Goal: Task Accomplishment & Management: Complete application form

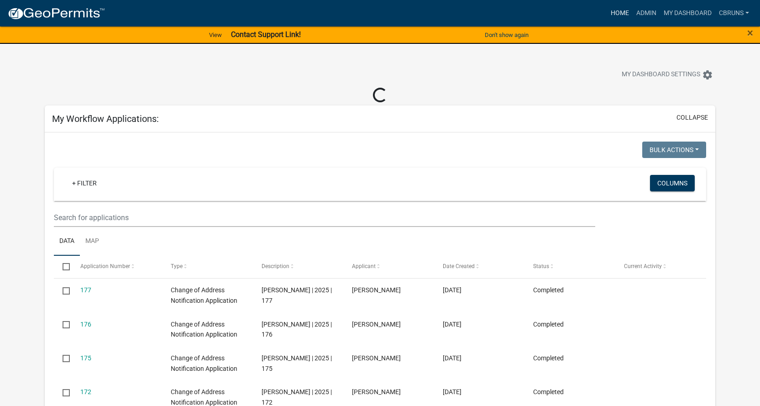
click at [622, 12] on link "Home" at bounding box center [620, 13] width 26 height 17
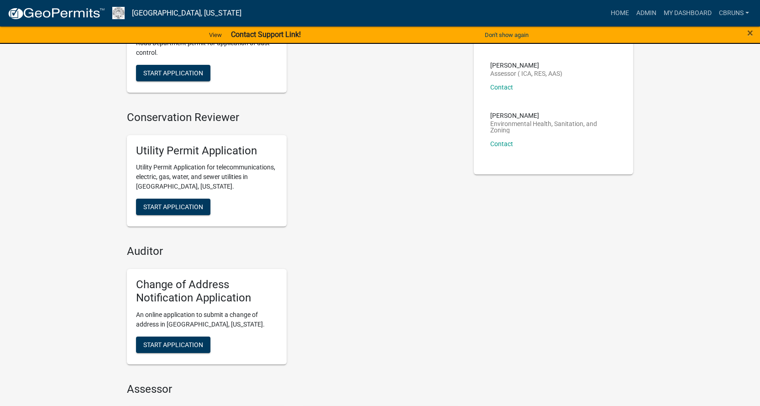
scroll to position [183, 0]
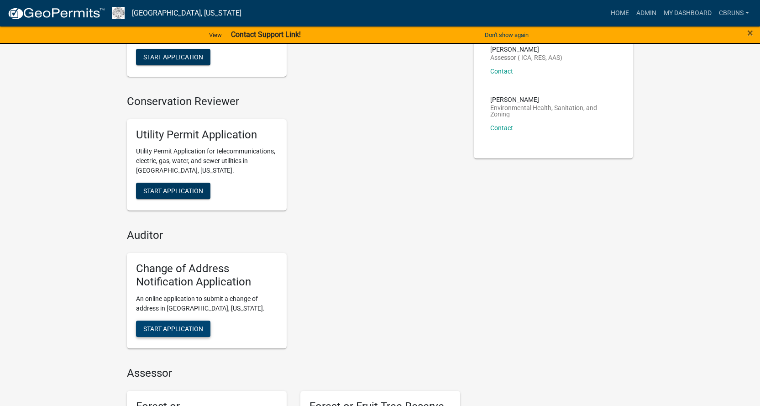
click at [183, 325] on span "Start Application" at bounding box center [173, 328] width 60 height 7
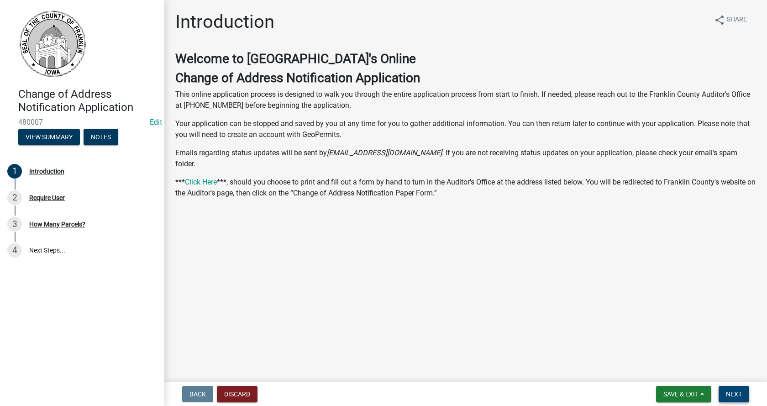
click at [735, 394] on span "Next" at bounding box center [734, 393] width 16 height 7
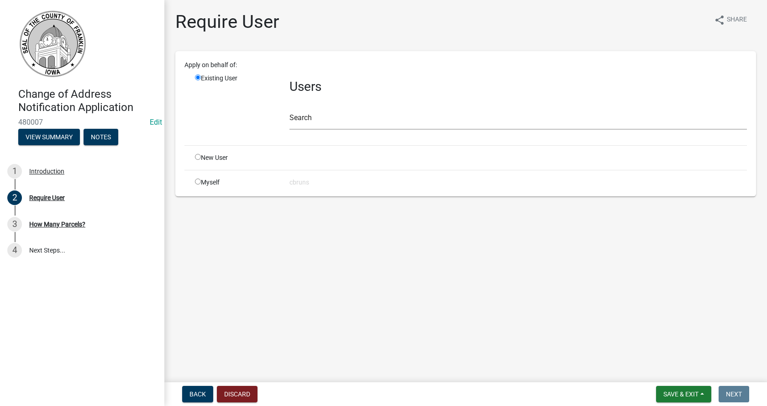
click at [199, 184] on input "radio" at bounding box center [198, 182] width 6 height 6
radio input "true"
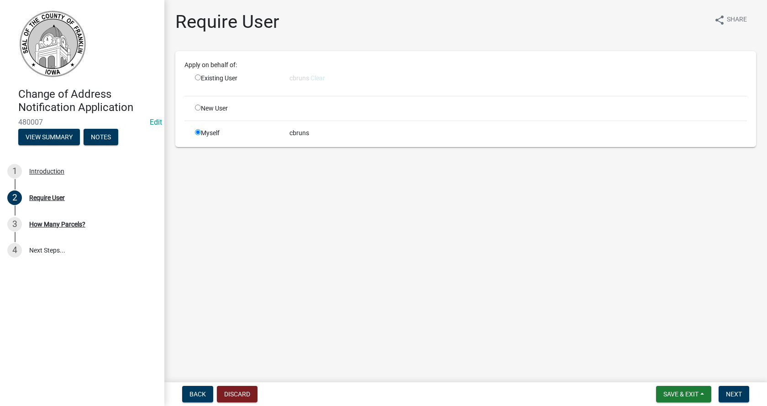
click at [199, 79] on input "radio" at bounding box center [198, 77] width 6 height 6
radio input "true"
radio input "false"
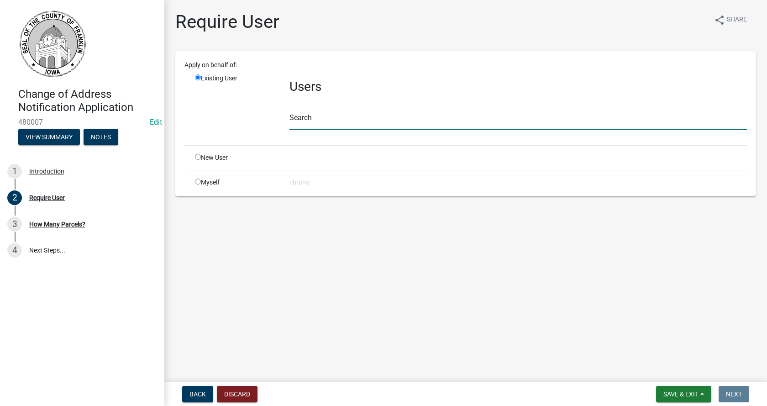
click at [312, 120] on input "text" at bounding box center [517, 120] width 457 height 19
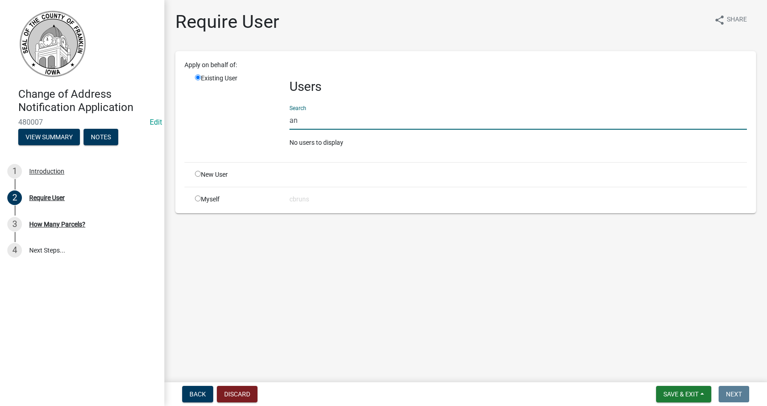
type input "a"
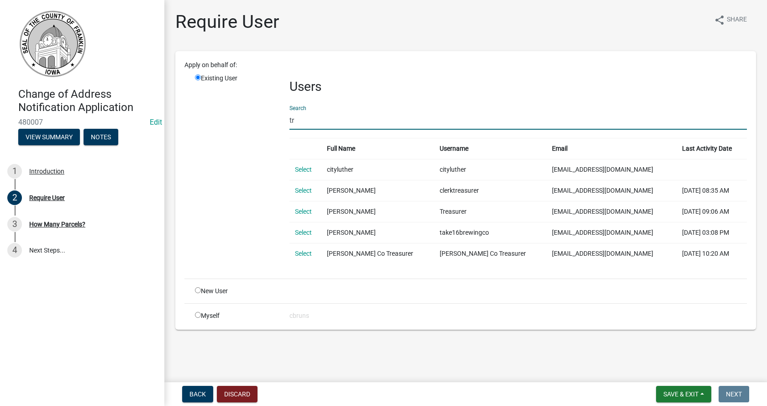
type input "t"
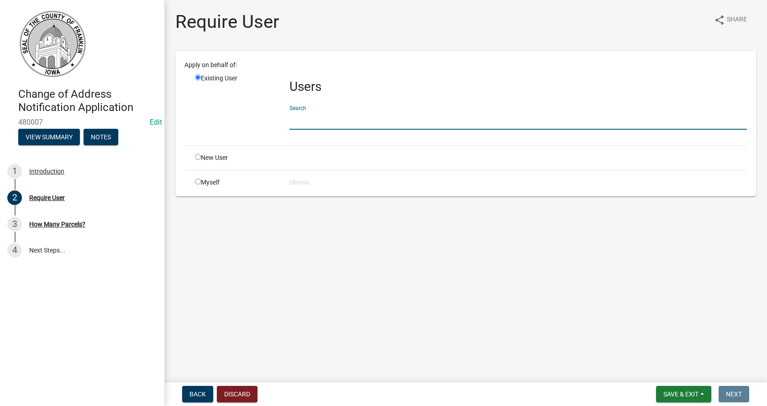
click at [196, 157] on input "radio" at bounding box center [198, 157] width 6 height 6
radio input "true"
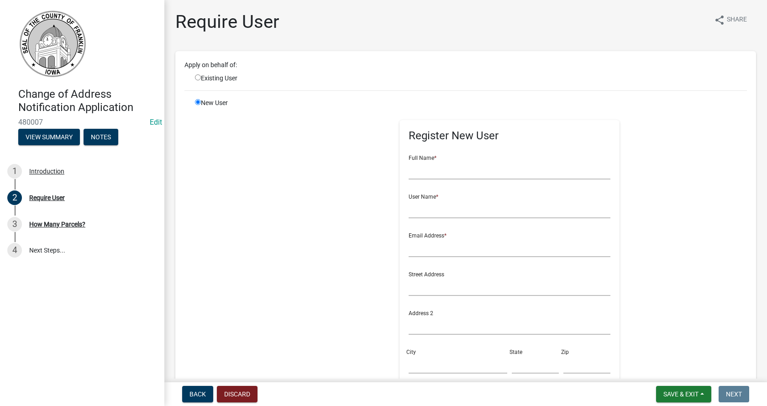
click at [197, 74] on div "Existing User" at bounding box center [235, 79] width 95 height 10
click at [198, 80] on input "radio" at bounding box center [198, 77] width 6 height 6
radio input "true"
radio input "false"
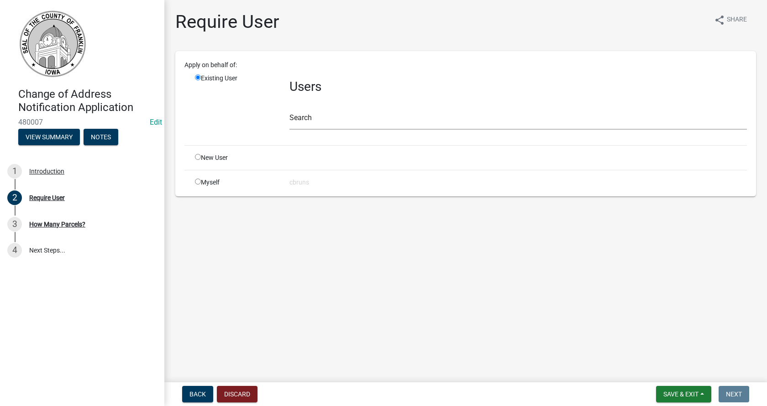
click at [199, 184] on input "radio" at bounding box center [198, 182] width 6 height 6
radio input "true"
radio input "false"
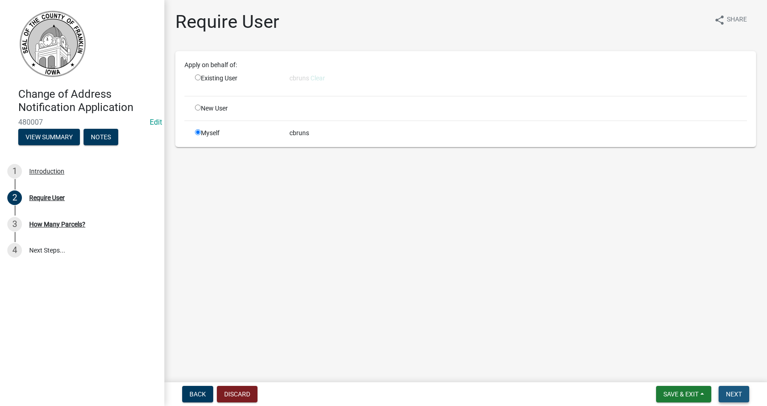
click at [727, 394] on span "Next" at bounding box center [734, 393] width 16 height 7
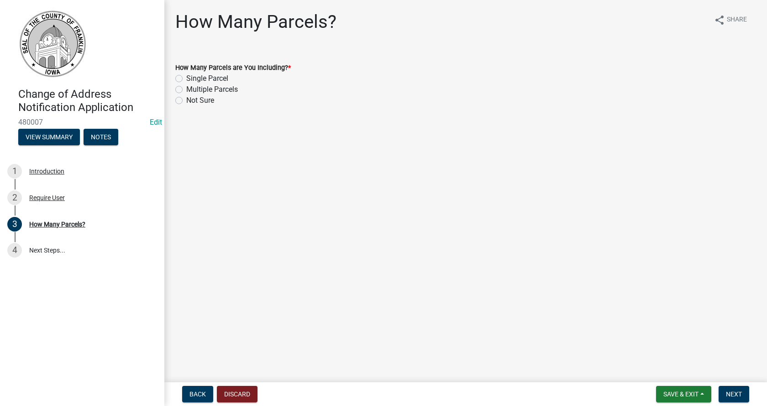
click at [186, 89] on label "Multiple Parcels" at bounding box center [212, 89] width 52 height 11
click at [186, 89] on input "Multiple Parcels" at bounding box center [189, 87] width 6 height 6
radio input "true"
click at [731, 389] on button "Next" at bounding box center [734, 394] width 31 height 16
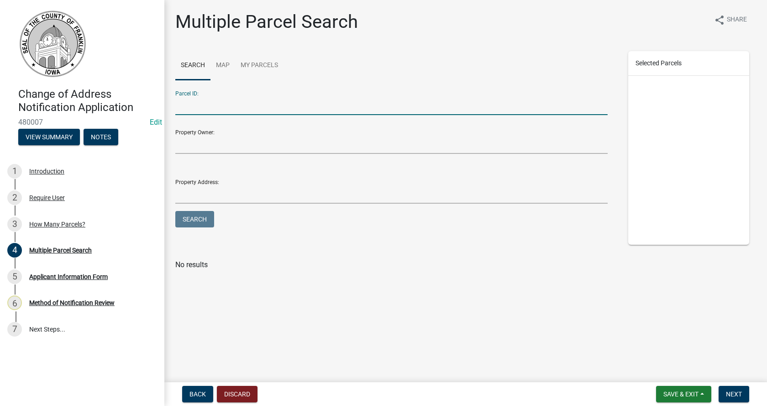
click at [189, 104] on input "Parcel ID:" at bounding box center [391, 105] width 432 height 19
click at [189, 139] on input "Property Owner:" at bounding box center [391, 144] width 432 height 19
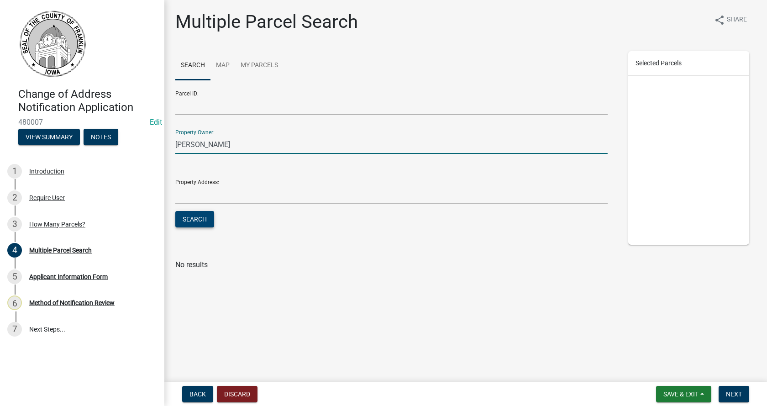
type input "[PERSON_NAME]"
click at [198, 216] on button "Search" at bounding box center [194, 219] width 39 height 16
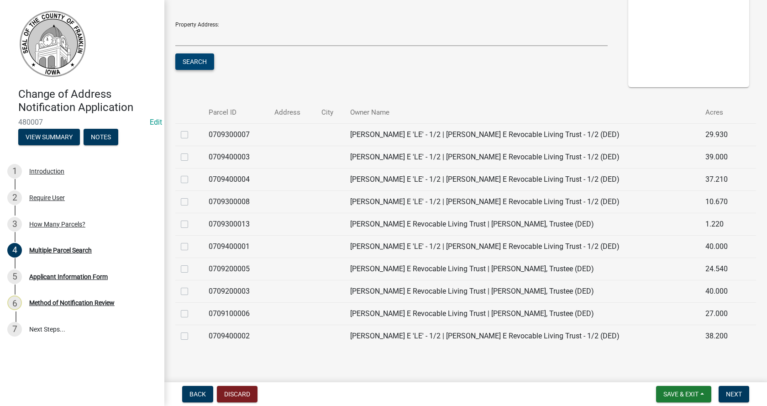
scroll to position [169, 0]
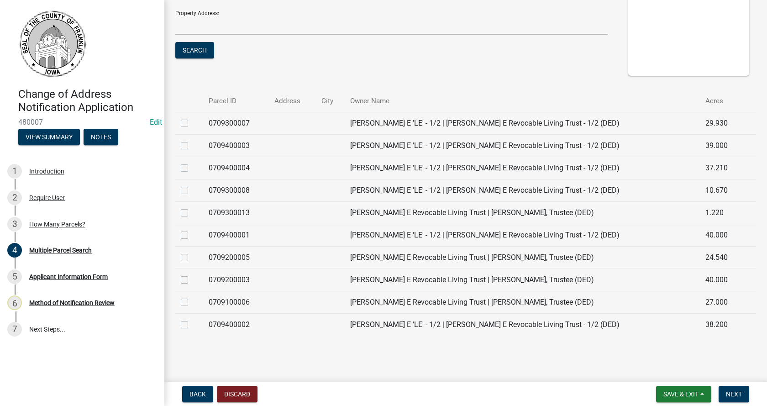
click at [192, 118] on label at bounding box center [192, 118] width 0 height 0
click at [192, 122] on input "checkbox" at bounding box center [195, 121] width 6 height 6
checkbox input "true"
click at [192, 140] on label at bounding box center [192, 140] width 0 height 0
click at [192, 143] on input "checkbox" at bounding box center [195, 143] width 6 height 6
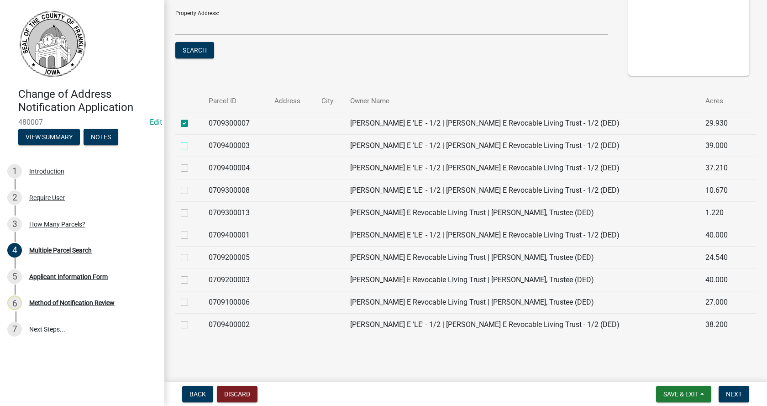
checkbox input "true"
click at [192, 163] on label at bounding box center [192, 163] width 0 height 0
click at [192, 165] on input "checkbox" at bounding box center [195, 166] width 6 height 6
checkbox input "true"
click at [192, 185] on label at bounding box center [192, 185] width 0 height 0
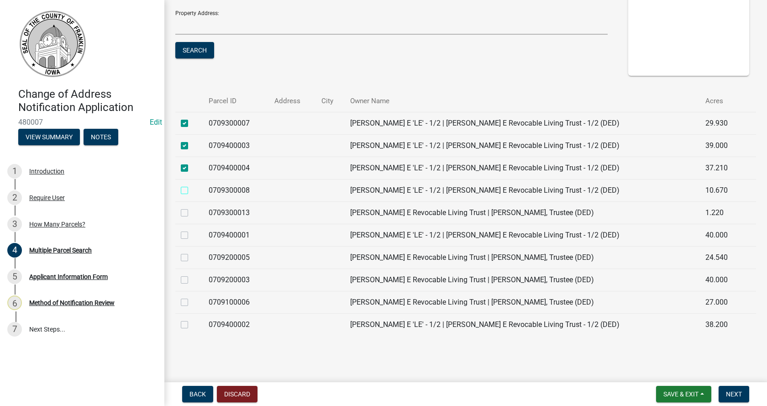
click at [192, 190] on input "checkbox" at bounding box center [195, 188] width 6 height 6
checkbox input "true"
click at [192, 207] on label at bounding box center [192, 207] width 0 height 0
click at [192, 211] on input "checkbox" at bounding box center [195, 210] width 6 height 6
checkbox input "true"
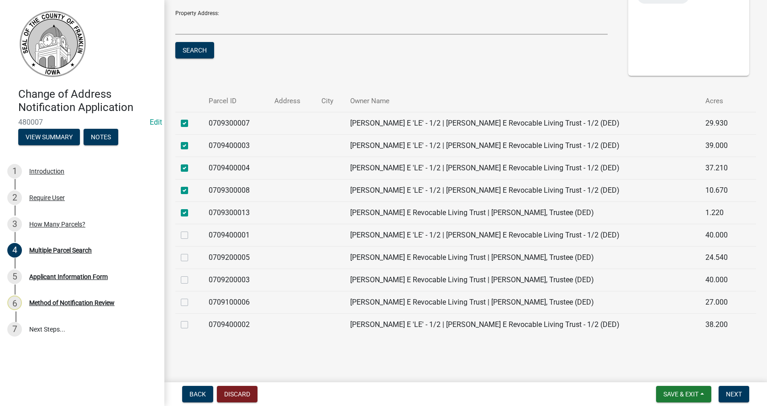
click at [192, 230] on label at bounding box center [192, 230] width 0 height 0
click at [192, 236] on input "checkbox" at bounding box center [195, 233] width 6 height 6
checkbox input "true"
drag, startPoint x: 185, startPoint y: 259, endPoint x: 186, endPoint y: 275, distance: 16.4
click at [186, 266] on td at bounding box center [189, 257] width 28 height 22
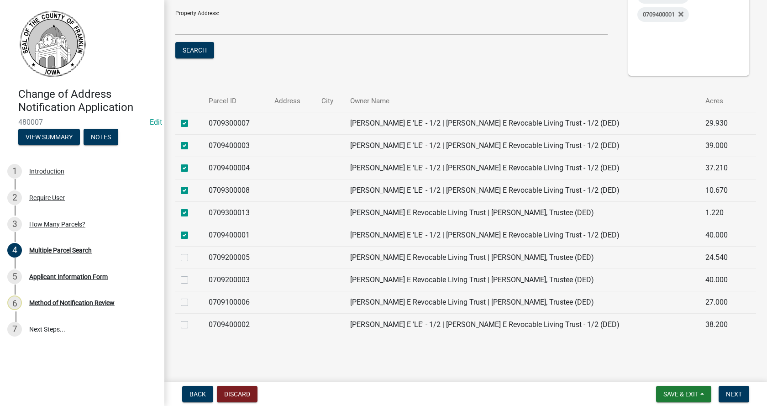
click at [192, 274] on label at bounding box center [192, 274] width 0 height 0
click at [192, 280] on input "checkbox" at bounding box center [195, 277] width 6 height 6
checkbox input "true"
click at [192, 297] on label at bounding box center [192, 297] width 0 height 0
click at [192, 302] on input "checkbox" at bounding box center [195, 300] width 6 height 6
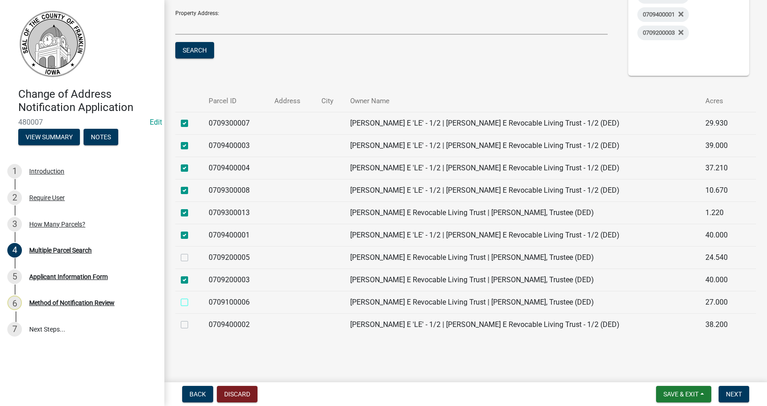
checkbox input "true"
click at [192, 319] on label at bounding box center [192, 319] width 0 height 0
click at [192, 325] on input "checkbox" at bounding box center [195, 322] width 6 height 6
checkbox input "true"
click at [741, 392] on span "Next" at bounding box center [734, 393] width 16 height 7
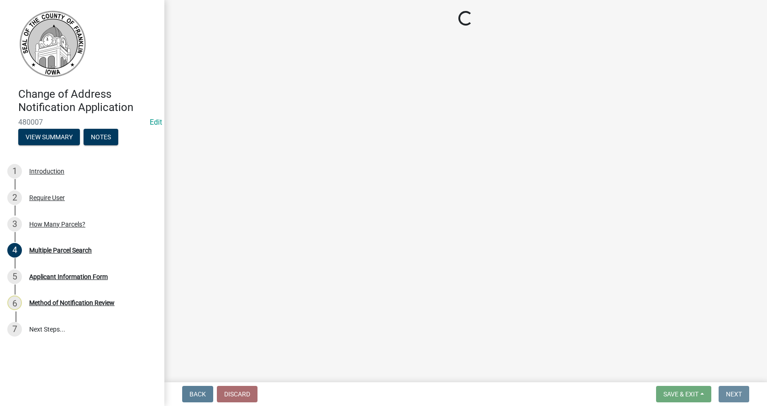
scroll to position [0, 0]
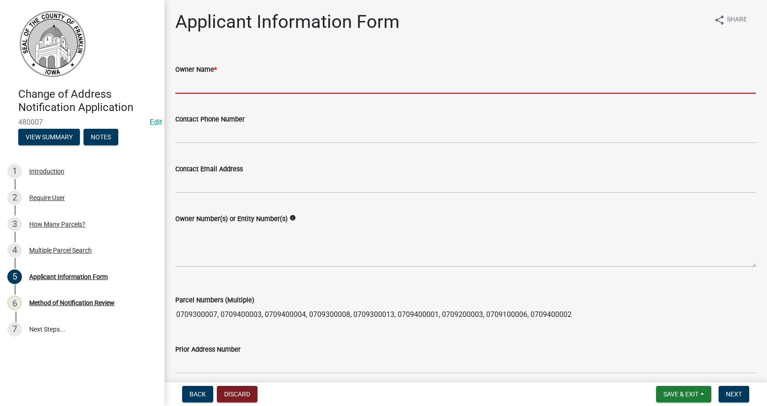
click at [208, 82] on input "Owner Name *" at bounding box center [465, 84] width 581 height 19
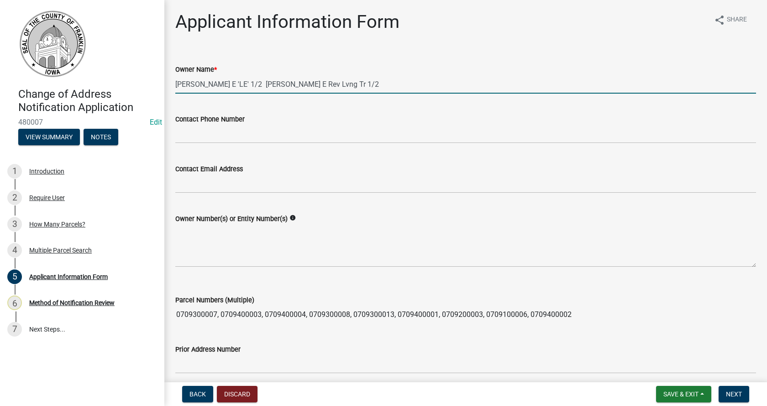
type input "[PERSON_NAME] E 'LE' 1/2 [PERSON_NAME] E Rev Lvng Tr 1/2"
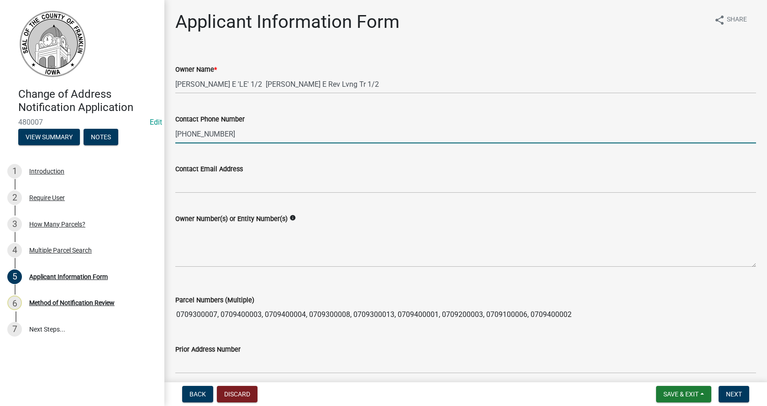
type input "[PHONE_NUMBER]"
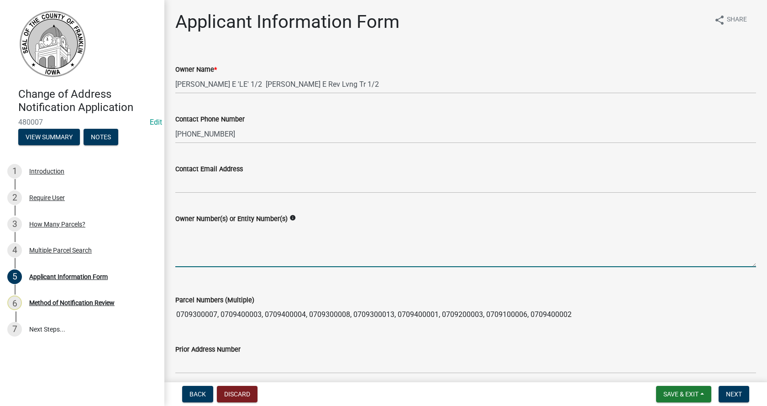
click at [211, 245] on textarea "Owner Number(s) or Entity Number(s)" at bounding box center [465, 245] width 581 height 43
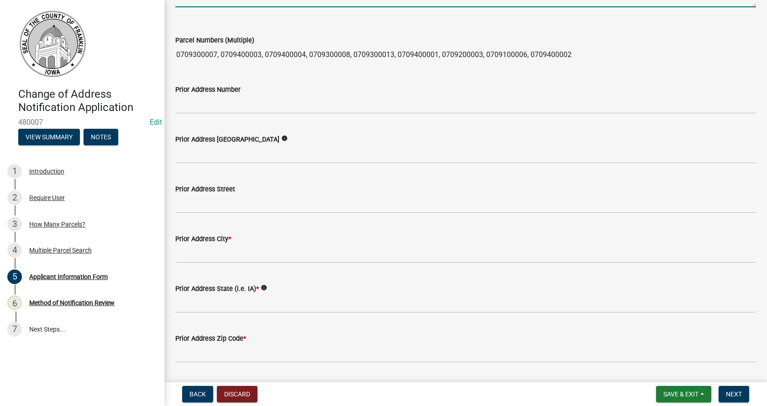
scroll to position [274, 0]
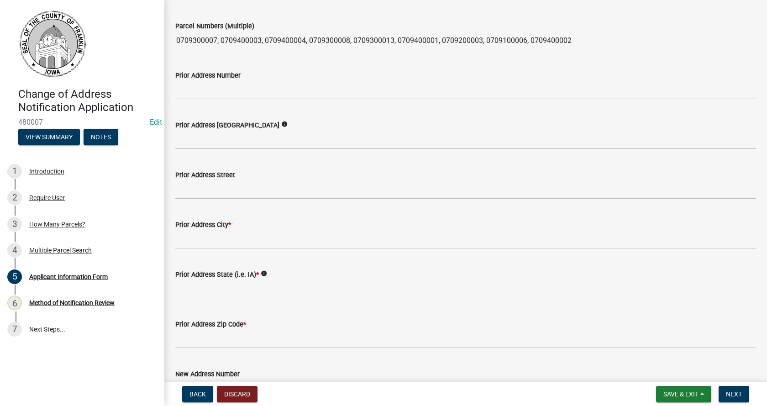
type textarea "735200 & 735500"
click at [211, 245] on input "Prior Address City *" at bounding box center [465, 239] width 581 height 19
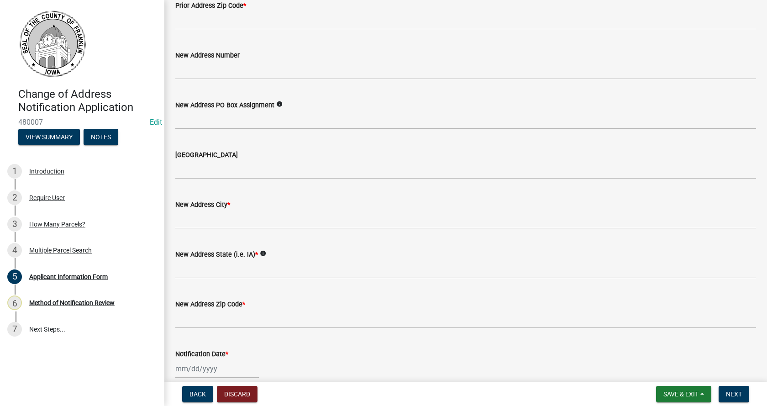
scroll to position [594, 0]
click at [246, 391] on button "Discard" at bounding box center [237, 394] width 41 height 16
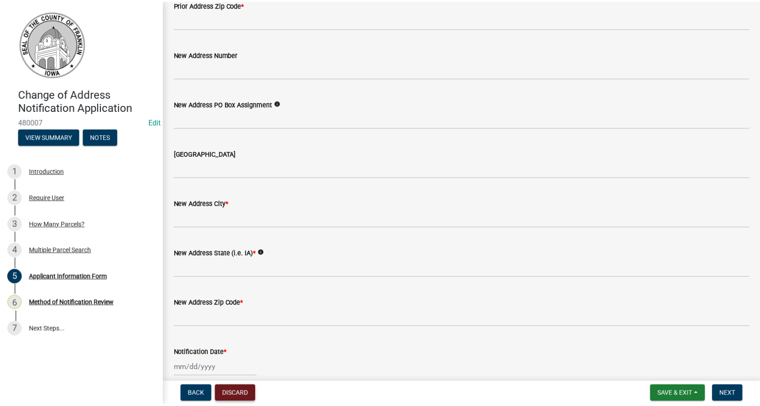
scroll to position [604, 0]
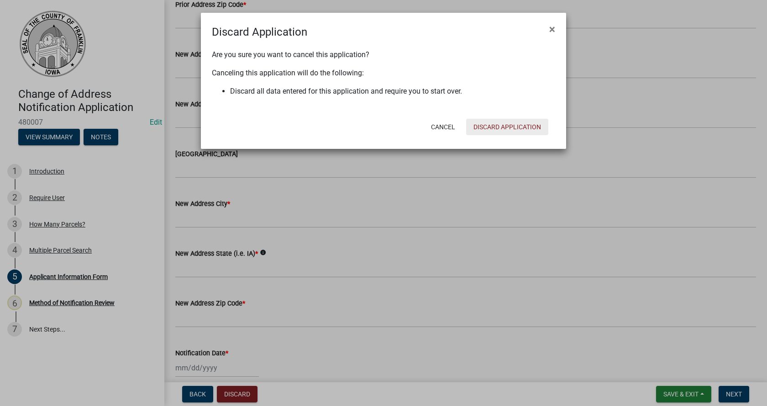
click at [510, 127] on button "Discard Application" at bounding box center [507, 127] width 82 height 16
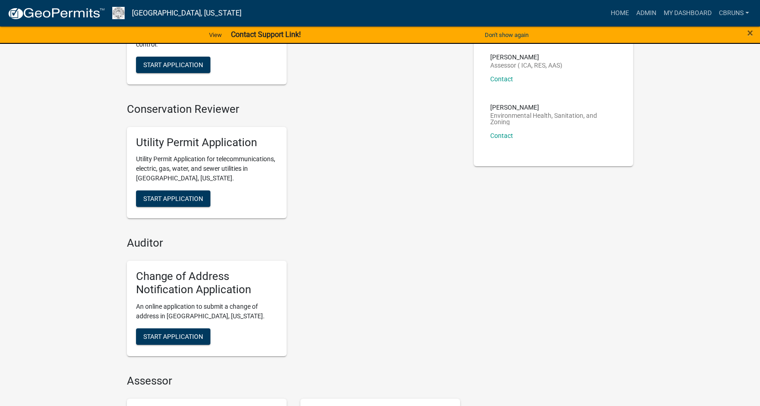
scroll to position [183, 0]
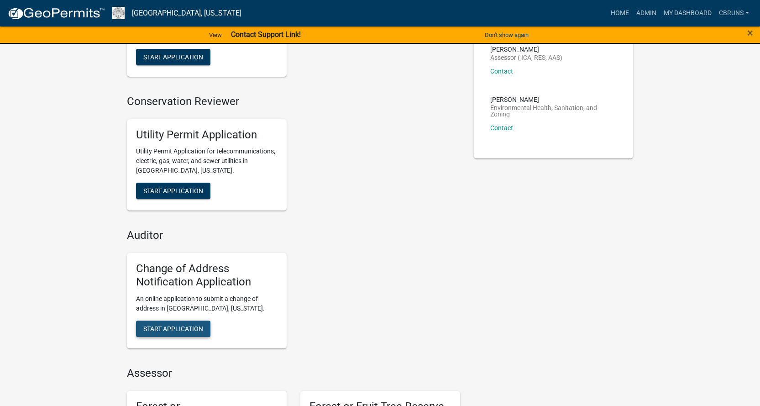
click at [189, 325] on span "Start Application" at bounding box center [173, 328] width 60 height 7
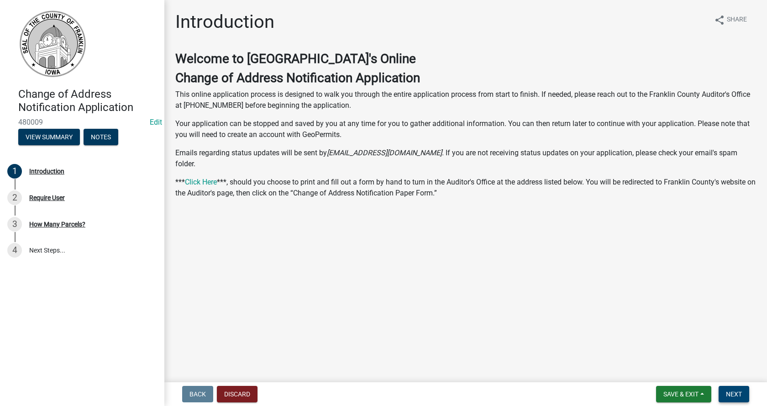
click at [728, 389] on button "Next" at bounding box center [734, 394] width 31 height 16
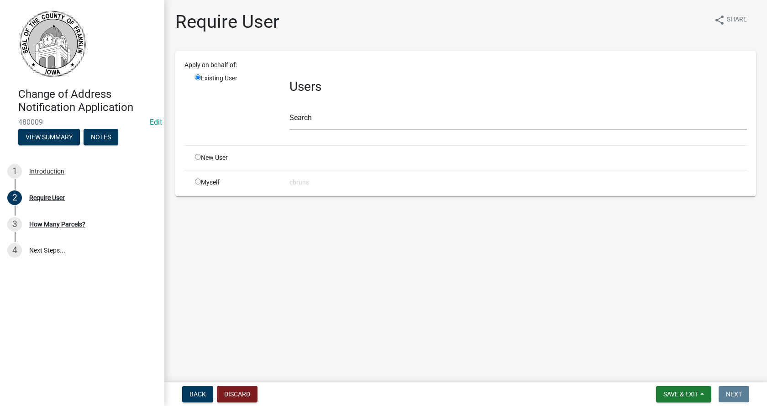
click at [198, 183] on input "radio" at bounding box center [198, 182] width 6 height 6
radio input "true"
radio input "false"
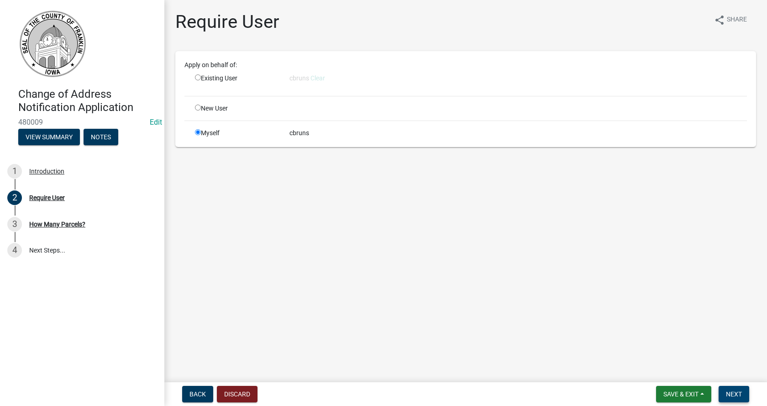
click at [726, 390] on span "Next" at bounding box center [734, 393] width 16 height 7
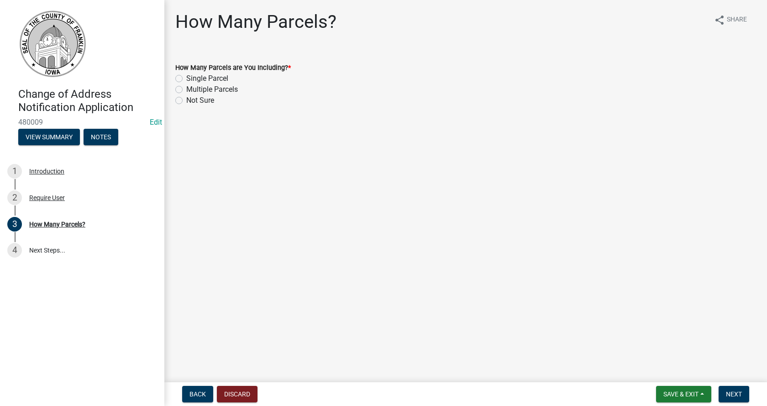
click at [183, 99] on div "Not Sure" at bounding box center [465, 100] width 581 height 11
click at [186, 101] on label "Not Sure" at bounding box center [200, 100] width 28 height 11
click at [186, 101] on input "Not Sure" at bounding box center [189, 98] width 6 height 6
radio input "true"
click at [736, 397] on span "Next" at bounding box center [734, 393] width 16 height 7
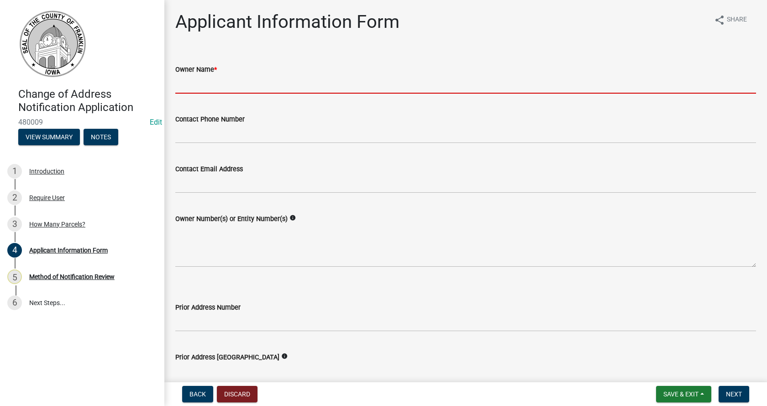
click at [222, 79] on input "Owner Name *" at bounding box center [465, 84] width 581 height 19
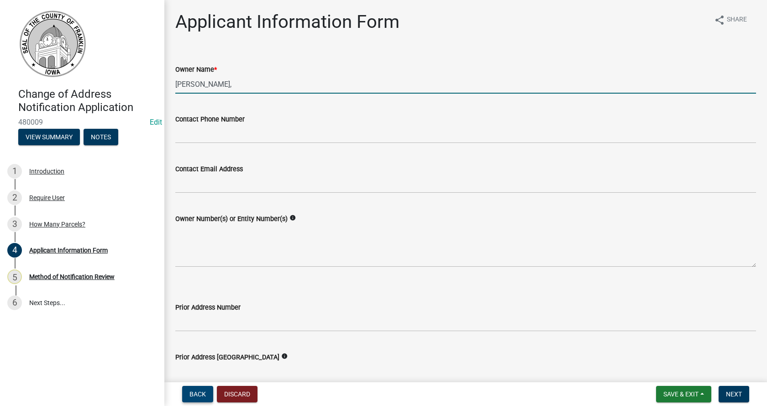
type input "[PERSON_NAME],"
click at [202, 394] on span "Back" at bounding box center [197, 393] width 16 height 7
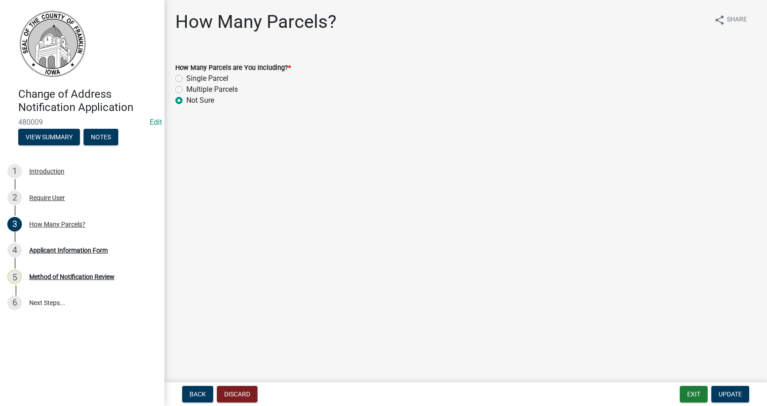
click at [186, 77] on label "Single Parcel" at bounding box center [207, 78] width 42 height 11
click at [186, 77] on input "Single Parcel" at bounding box center [189, 76] width 6 height 6
radio input "true"
click at [725, 390] on span "Update" at bounding box center [730, 393] width 23 height 7
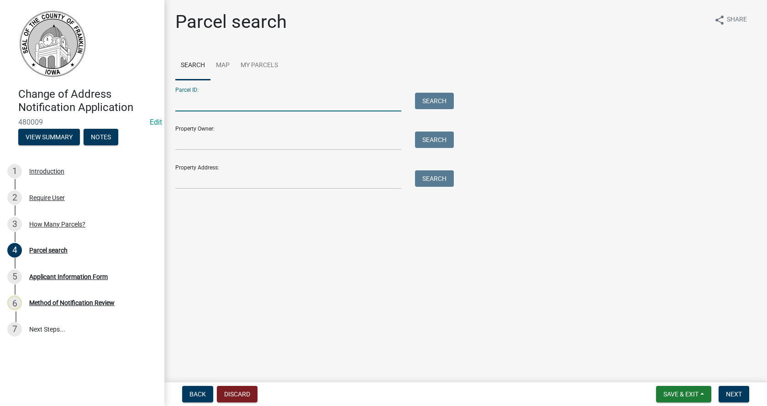
click at [198, 105] on input "Parcel ID:" at bounding box center [288, 102] width 226 height 19
click at [186, 145] on input "Property Owner:" at bounding box center [288, 140] width 226 height 19
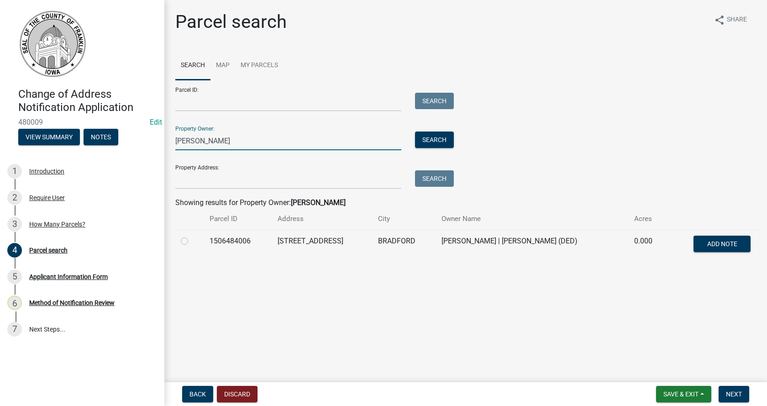
type input "[PERSON_NAME]"
click at [192, 236] on label at bounding box center [192, 236] width 0 height 0
click at [192, 241] on input "radio" at bounding box center [195, 239] width 6 height 6
radio input "true"
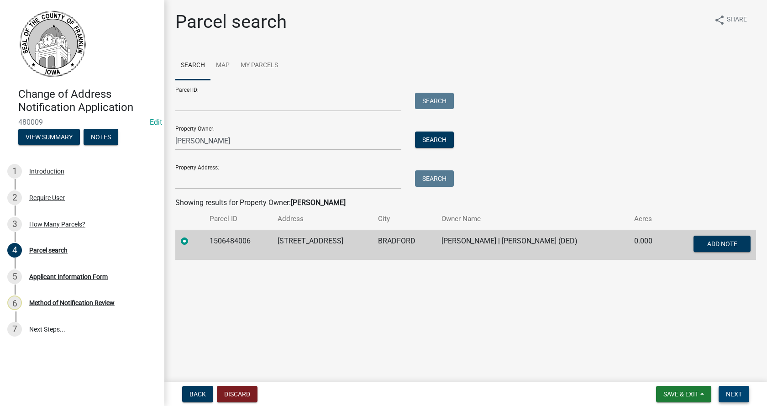
click at [734, 393] on span "Next" at bounding box center [734, 393] width 16 height 7
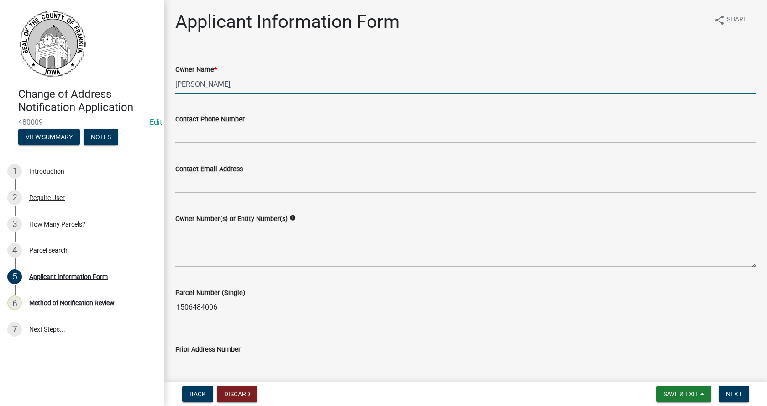
click at [228, 85] on input "[PERSON_NAME]," at bounding box center [465, 84] width 581 height 19
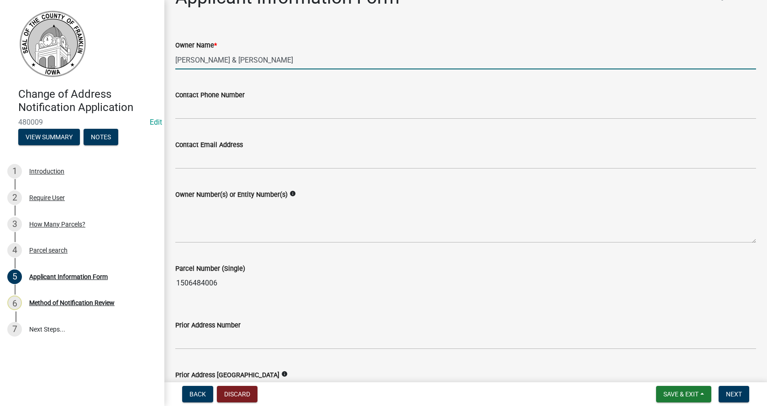
scroll to position [46, 0]
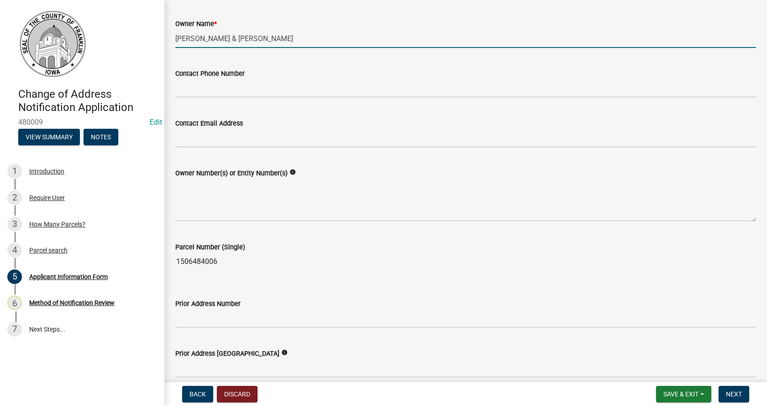
type input "[PERSON_NAME] & [PERSON_NAME]"
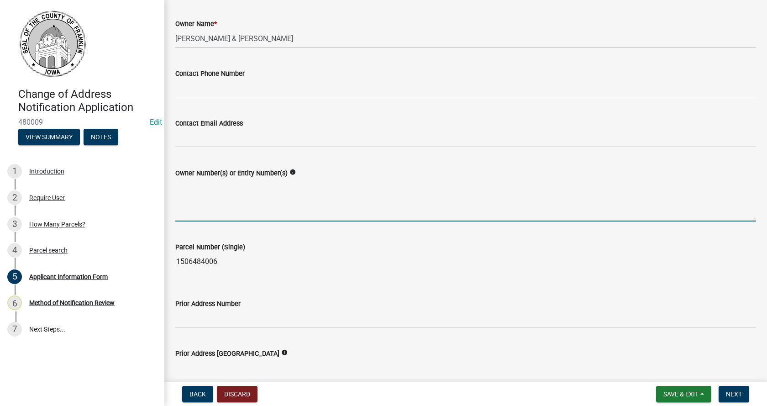
click at [221, 212] on textarea "Owner Number(s) or Entity Number(s)" at bounding box center [465, 200] width 581 height 43
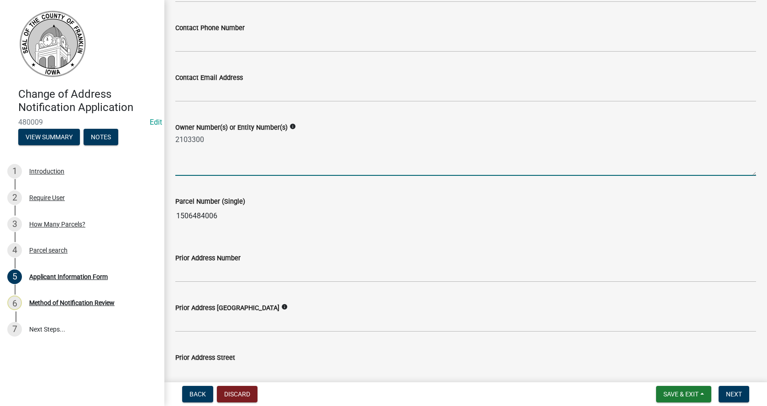
scroll to position [137, 0]
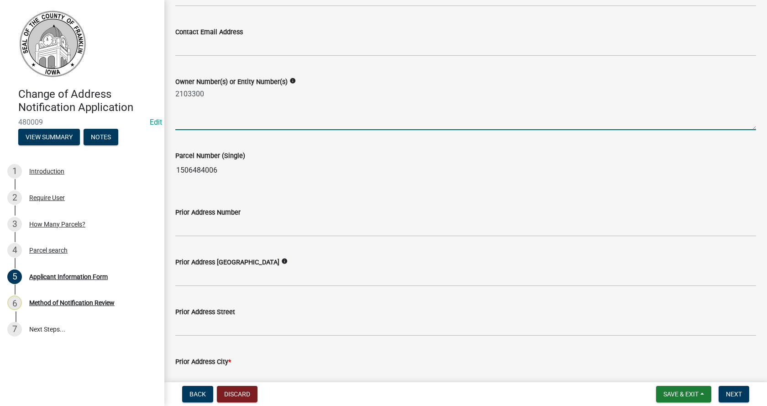
type textarea "2103300"
click at [216, 228] on input "Prior Address Number" at bounding box center [465, 227] width 581 height 19
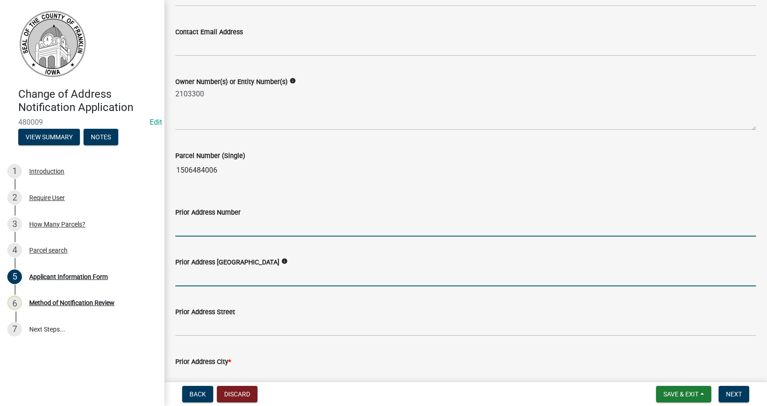
click at [194, 279] on input "Prior Address [GEOGRAPHIC_DATA]" at bounding box center [465, 277] width 581 height 19
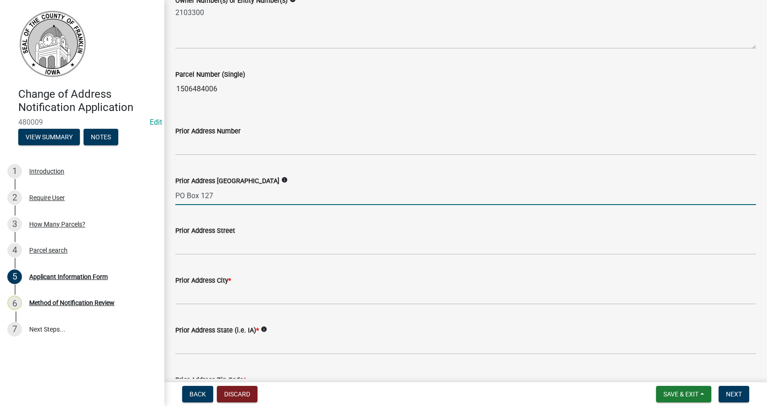
scroll to position [228, 0]
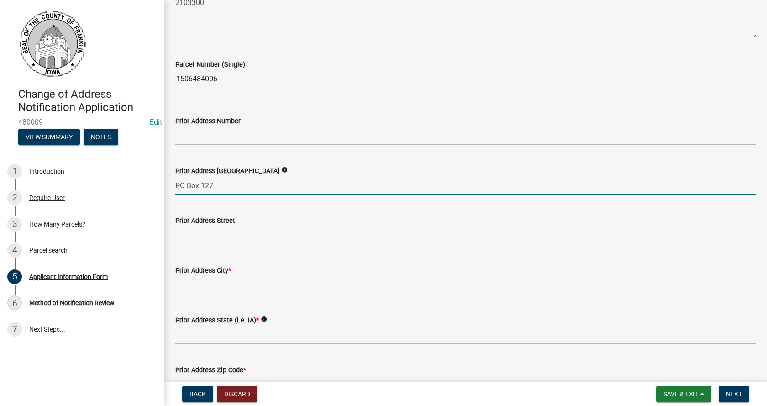
type input "PO Box 127"
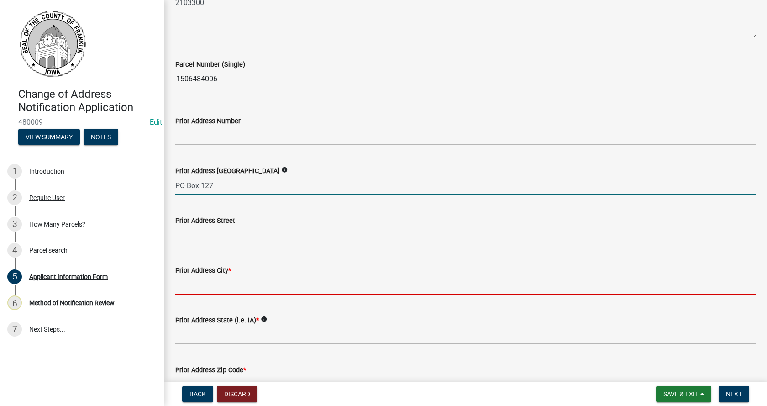
click at [197, 285] on input "Prior Address City *" at bounding box center [465, 285] width 581 height 19
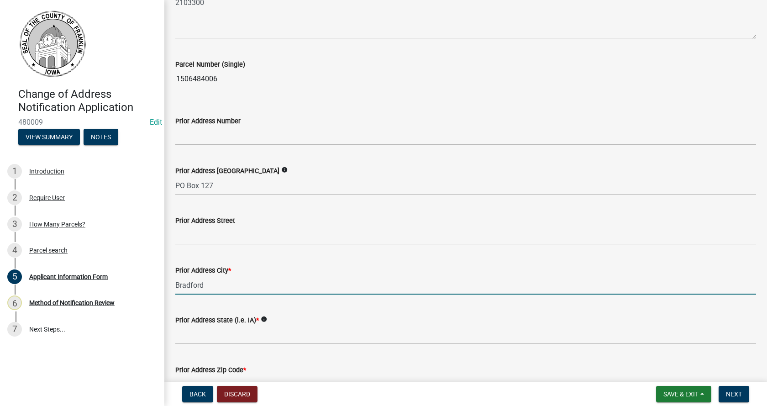
type input "Bradford"
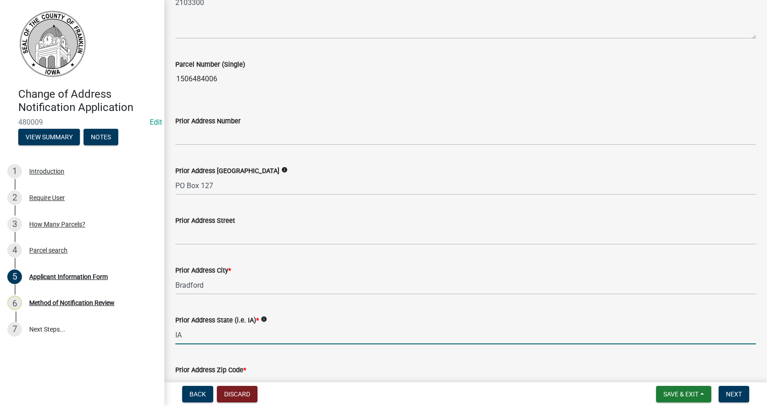
type input "IA"
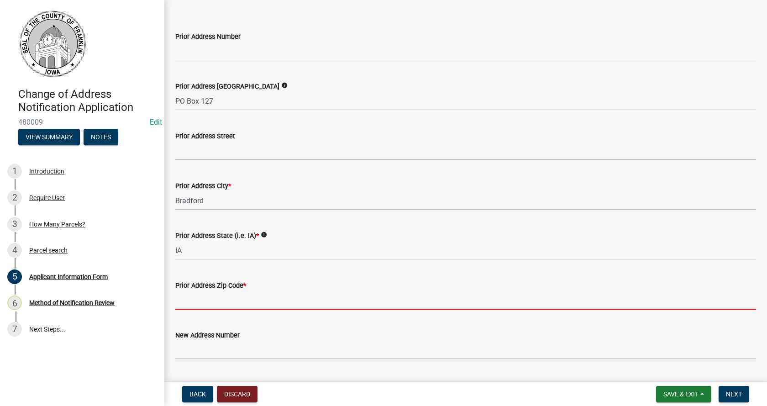
scroll to position [335, 0]
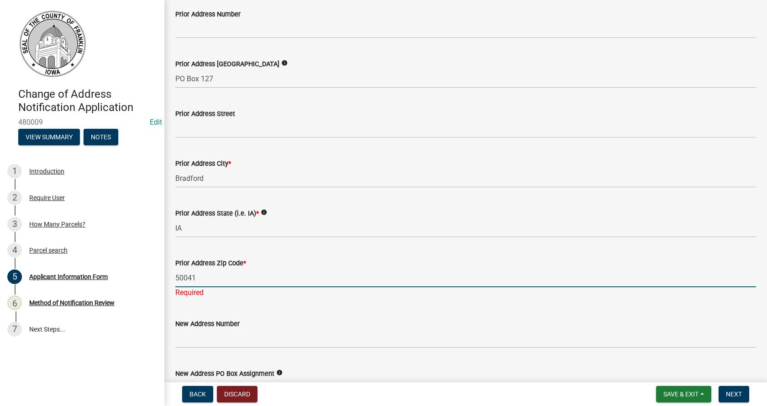
type input "50041"
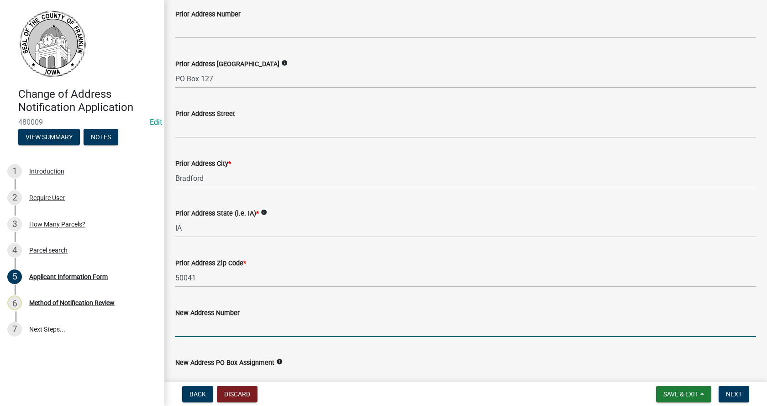
click at [221, 338] on wm-data-entity-input "New Address Number" at bounding box center [465, 319] width 581 height 50
type input "[STREET_ADDRESS]"
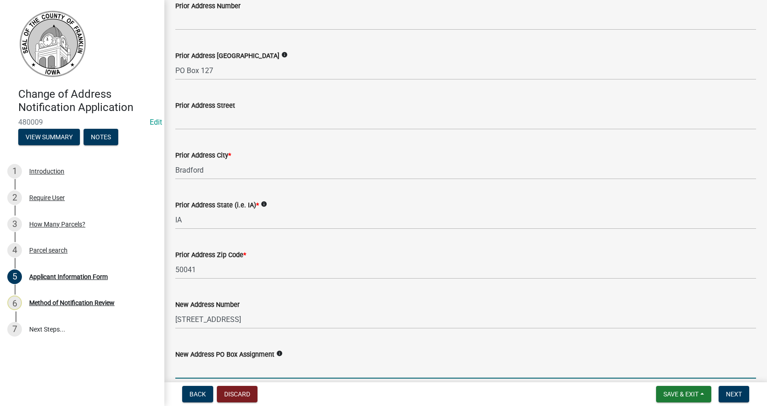
scroll to position [573, 0]
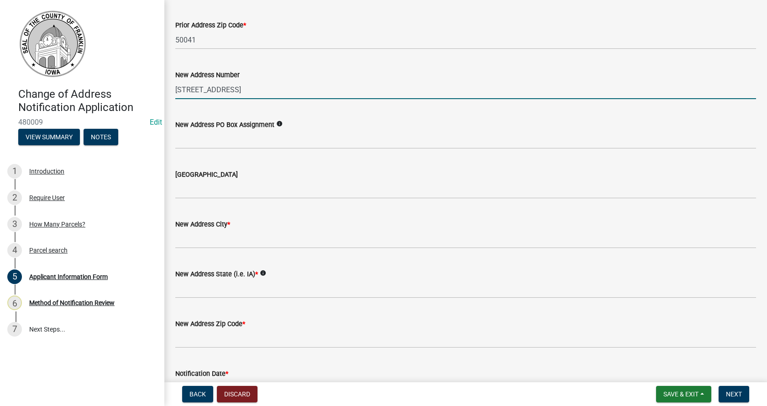
drag, startPoint x: 238, startPoint y: 89, endPoint x: 194, endPoint y: 90, distance: 44.3
click at [194, 90] on input "[STREET_ADDRESS]" at bounding box center [465, 89] width 581 height 19
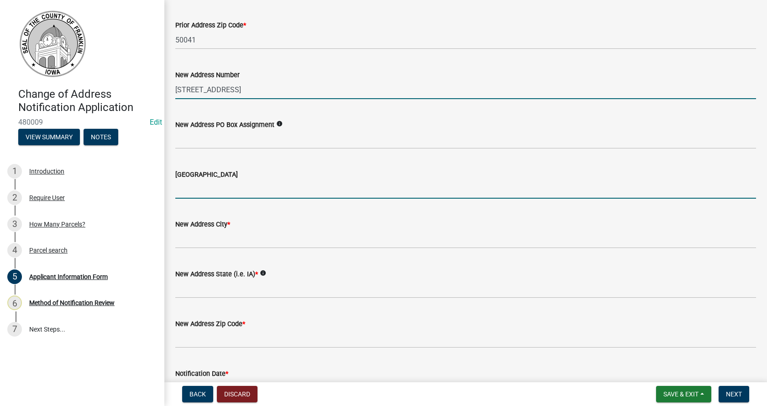
click at [187, 190] on input "[GEOGRAPHIC_DATA]" at bounding box center [465, 189] width 581 height 19
paste input "[GEOGRAPHIC_DATA]"
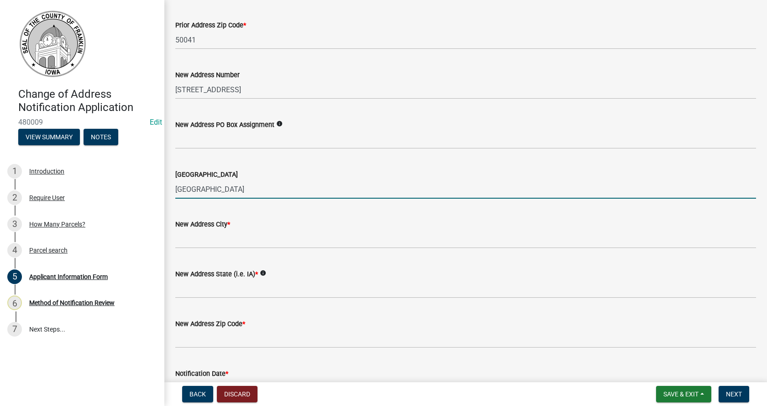
type input "[GEOGRAPHIC_DATA]"
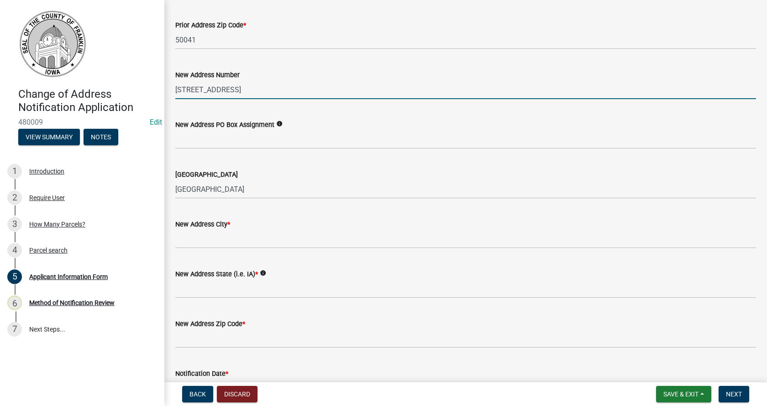
drag, startPoint x: 232, startPoint y: 85, endPoint x: 193, endPoint y: 89, distance: 39.5
click at [193, 89] on input "[STREET_ADDRESS]" at bounding box center [465, 89] width 581 height 19
type input "1409"
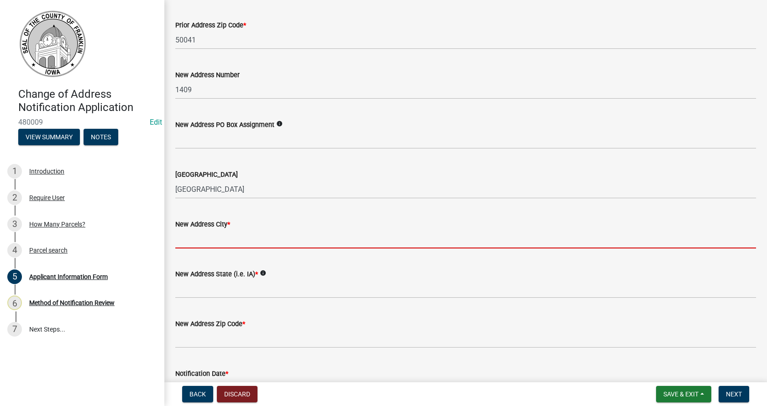
click at [199, 237] on input "New Address City *" at bounding box center [465, 239] width 581 height 19
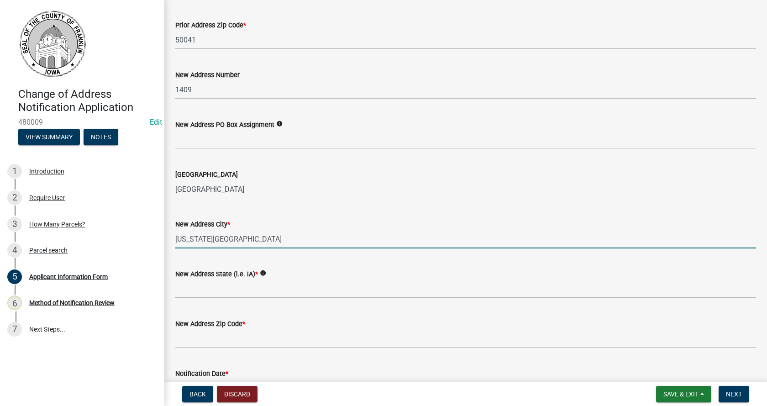
type input "[US_STATE][GEOGRAPHIC_DATA]"
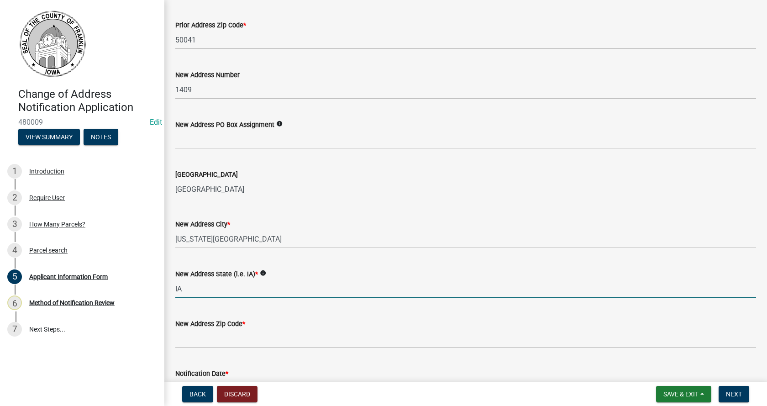
type input "IA"
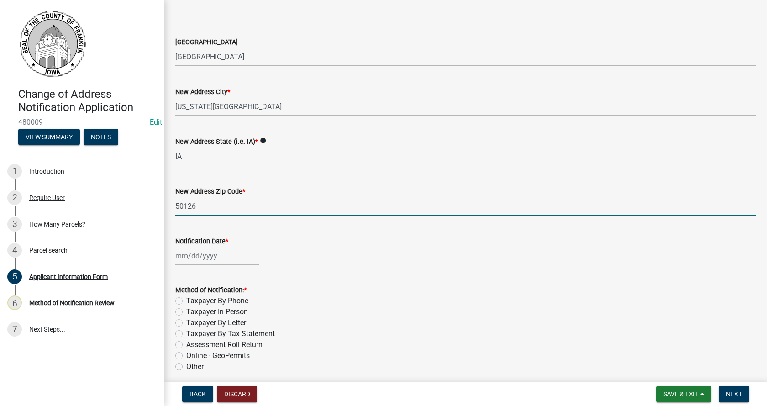
scroll to position [710, 0]
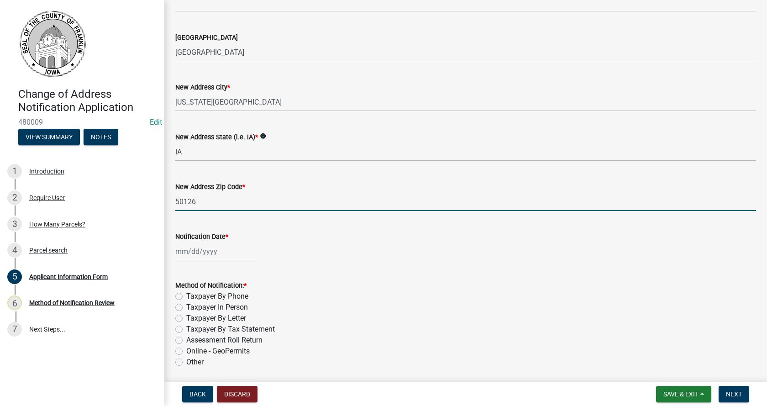
type input "50126"
click at [206, 251] on div at bounding box center [217, 251] width 84 height 19
select select "9"
select select "2025"
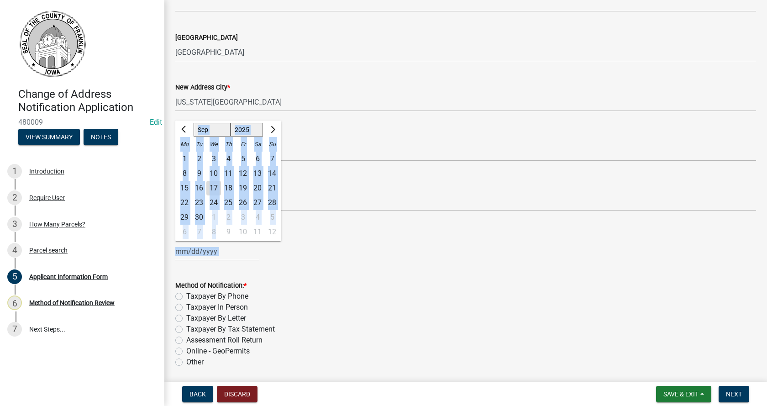
click at [206, 251] on div "[PERSON_NAME] Feb Mar Apr [PERSON_NAME][DATE] Oct Nov [DATE] 1526 1527 1528 152…" at bounding box center [217, 251] width 84 height 19
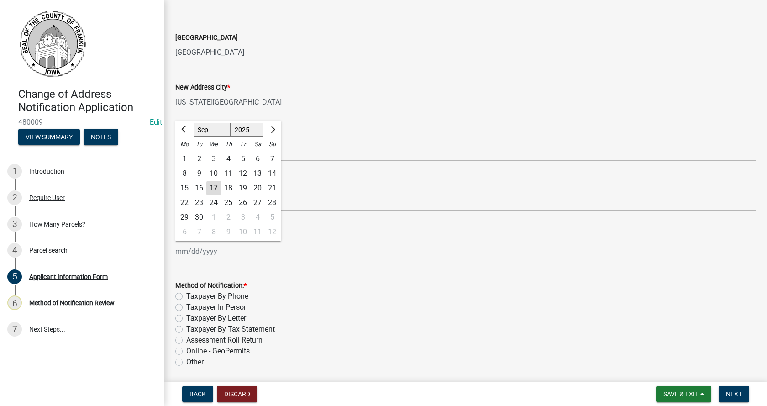
click at [393, 232] on div "Notification Date *" at bounding box center [465, 236] width 581 height 11
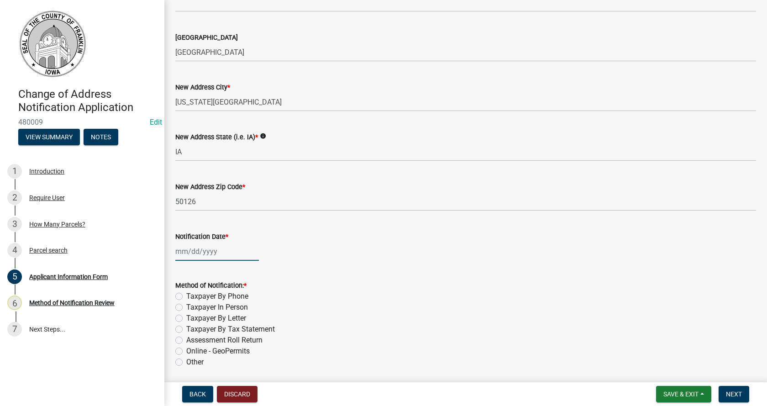
click at [195, 246] on div at bounding box center [217, 251] width 84 height 19
select select "9"
select select "2025"
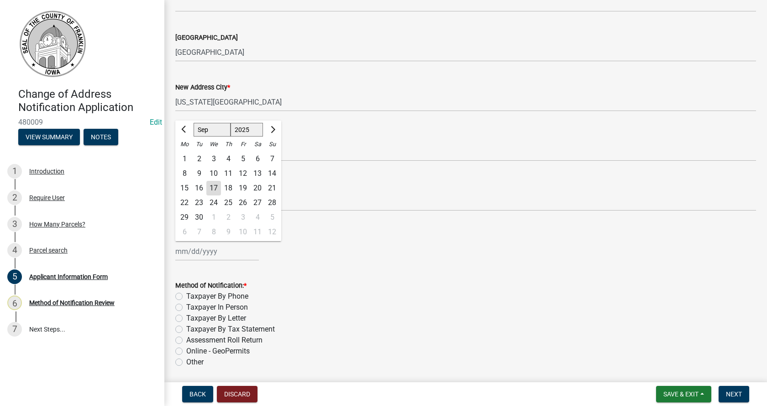
click at [211, 155] on div "3" at bounding box center [213, 159] width 15 height 15
type input "[DATE]"
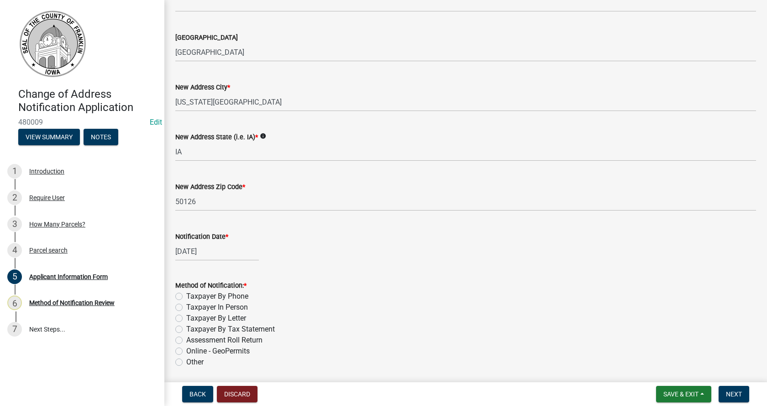
click at [309, 297] on div "Taxpayer By Phone" at bounding box center [465, 296] width 581 height 11
click at [225, 253] on div "[DATE]" at bounding box center [217, 251] width 84 height 19
select select "9"
select select "2025"
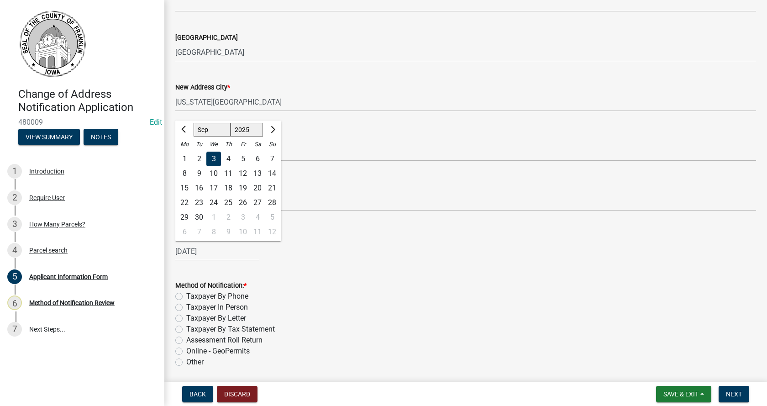
click at [186, 306] on label "Taxpayer In Person" at bounding box center [217, 307] width 62 height 11
click at [186, 306] on input "Taxpayer In Person" at bounding box center [189, 305] width 6 height 6
radio input "true"
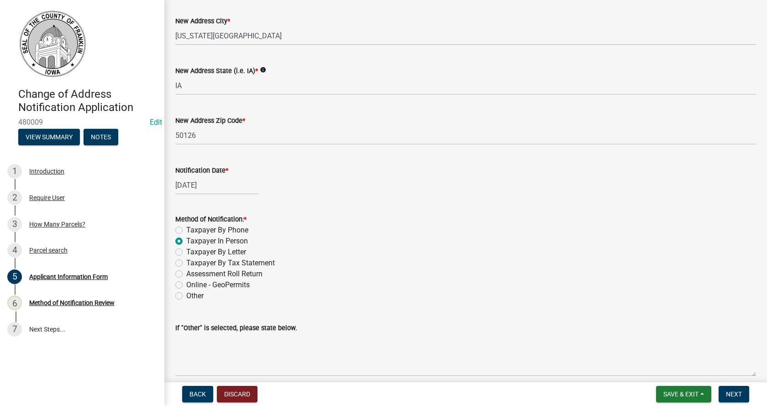
scroll to position [817, 0]
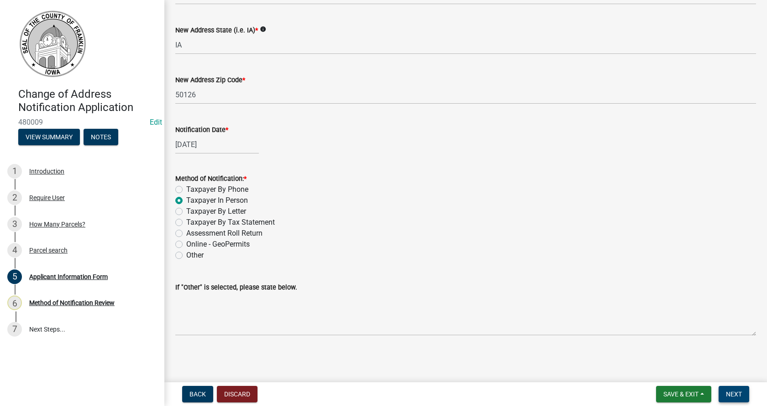
click at [732, 395] on span "Next" at bounding box center [734, 393] width 16 height 7
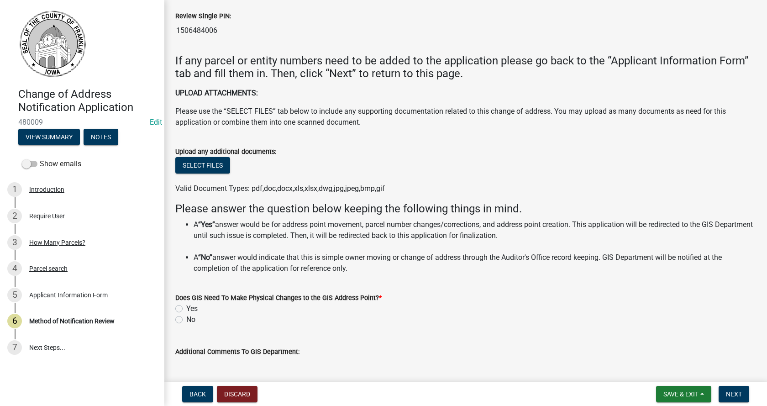
scroll to position [274, 0]
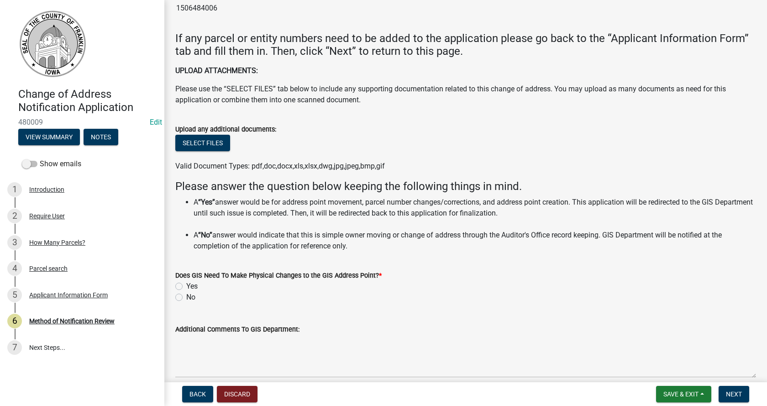
click at [186, 297] on label "No" at bounding box center [190, 297] width 9 height 11
click at [186, 297] on input "No" at bounding box center [189, 295] width 6 height 6
radio input "true"
click at [735, 392] on span "Next" at bounding box center [734, 393] width 16 height 7
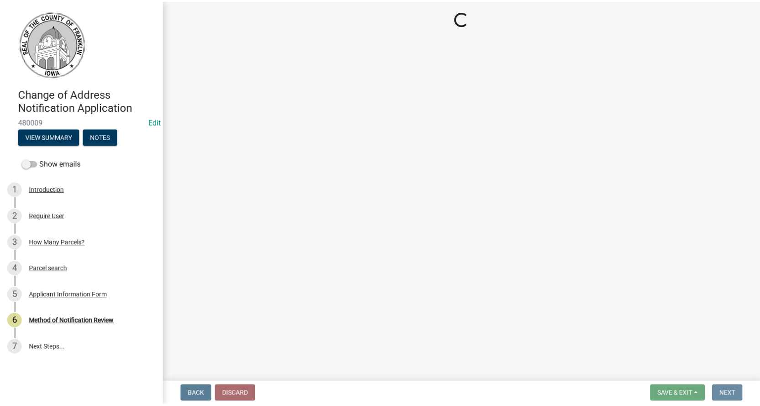
scroll to position [0, 0]
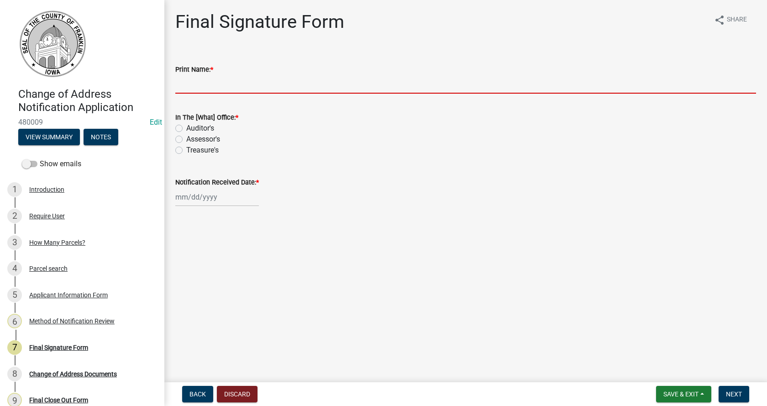
click at [218, 87] on input "Print Name: *" at bounding box center [465, 84] width 581 height 19
type input "Treasurer Office"
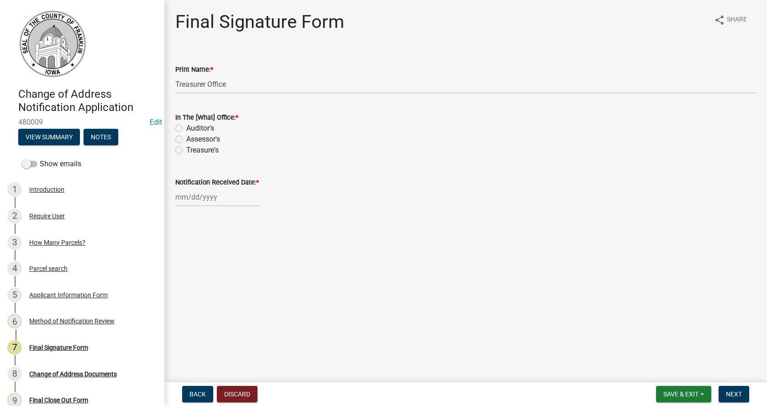
click at [186, 149] on label "Treasure's" at bounding box center [202, 150] width 32 height 11
click at [186, 149] on input "Treasure's" at bounding box center [189, 148] width 6 height 6
radio input "true"
click at [195, 196] on div at bounding box center [217, 197] width 84 height 19
select select "9"
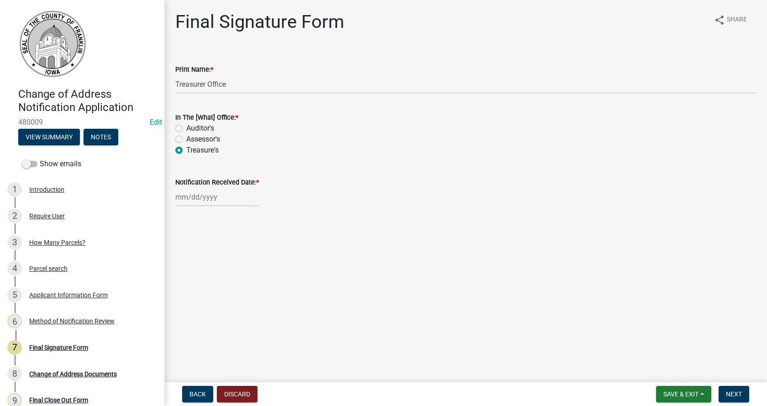
select select "2025"
click at [214, 276] on div "17" at bounding box center [213, 275] width 15 height 15
type input "[DATE]"
click at [732, 395] on span "Next" at bounding box center [734, 393] width 16 height 7
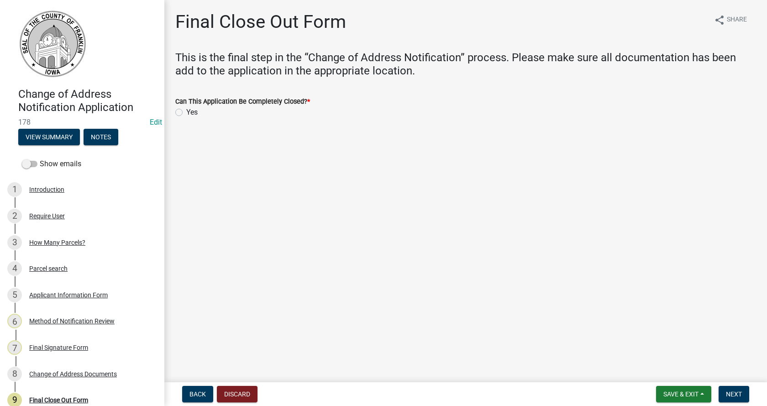
click at [186, 113] on label "Yes" at bounding box center [191, 112] width 11 height 11
click at [186, 113] on input "Yes" at bounding box center [189, 110] width 6 height 6
radio input "true"
click at [733, 392] on span "Next" at bounding box center [734, 393] width 16 height 7
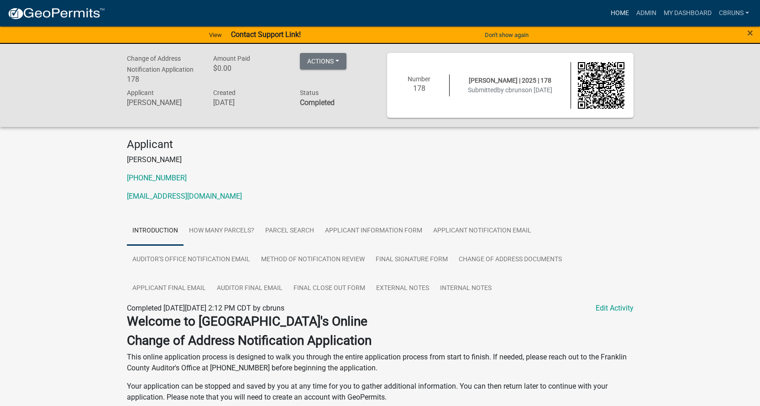
click at [622, 9] on link "Home" at bounding box center [620, 13] width 26 height 17
